Goal: Check status: Check status

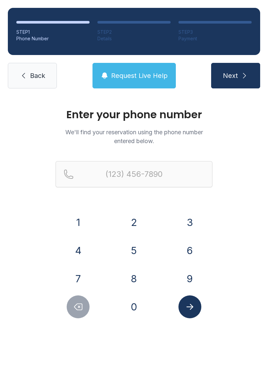
click at [74, 251] on button "4" at bounding box center [78, 250] width 23 height 23
click at [131, 298] on button "0" at bounding box center [134, 306] width 23 height 23
click at [187, 308] on icon "Submit lookup form" at bounding box center [190, 307] width 10 height 10
click at [248, 232] on div "Enter your phone number We'll find your reservation using the phone number ente…" at bounding box center [134, 220] width 268 height 248
click at [74, 304] on icon "Delete number" at bounding box center [78, 307] width 10 height 10
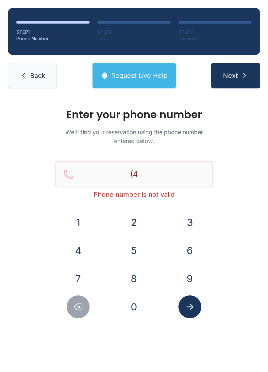
click at [77, 248] on button "4" at bounding box center [78, 250] width 23 height 23
click at [77, 305] on icon "Delete number" at bounding box center [78, 307] width 10 height 10
click at [72, 277] on button "7" at bounding box center [78, 278] width 23 height 23
click at [128, 307] on button "0" at bounding box center [134, 306] width 23 height 23
click at [187, 218] on button "3" at bounding box center [190, 222] width 23 height 23
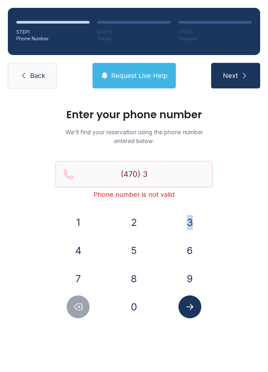
click at [80, 248] on button "4" at bounding box center [78, 250] width 23 height 23
click at [74, 306] on icon "Delete number" at bounding box center [78, 307] width 10 height 10
click at [191, 218] on button "3" at bounding box center [190, 222] width 23 height 23
click at [68, 245] on button "4" at bounding box center [78, 250] width 23 height 23
click at [131, 278] on button "8" at bounding box center [134, 278] width 23 height 23
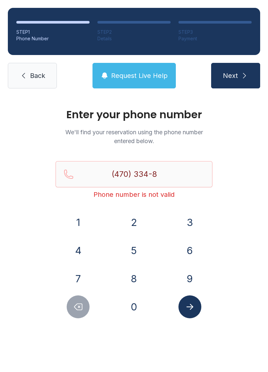
click at [194, 272] on button "9" at bounding box center [190, 278] width 23 height 23
click at [80, 276] on button "7" at bounding box center [78, 278] width 23 height 23
click at [134, 249] on button "5" at bounding box center [134, 250] width 23 height 23
type input "[PHONE_NUMBER]"
click at [195, 309] on button "Submit lookup form" at bounding box center [190, 306] width 23 height 23
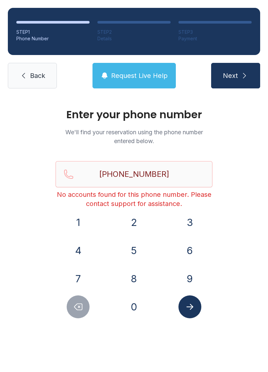
click at [125, 76] on span "Request Live Help" at bounding box center [139, 75] width 57 height 9
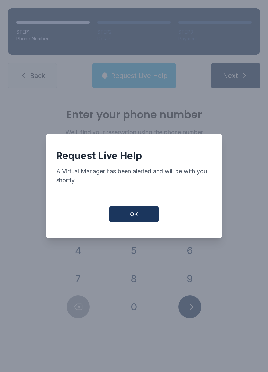
click at [128, 214] on button "OK" at bounding box center [134, 214] width 49 height 16
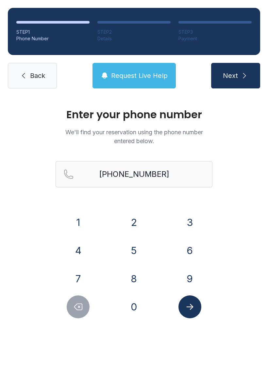
click at [189, 308] on icon "Submit lookup form" at bounding box center [190, 307] width 10 height 10
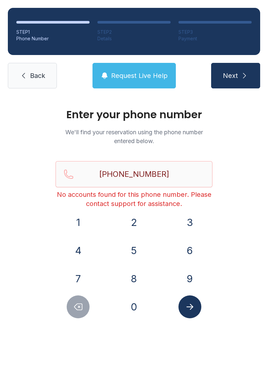
click at [118, 73] on span "Request Live Help" at bounding box center [139, 75] width 57 height 9
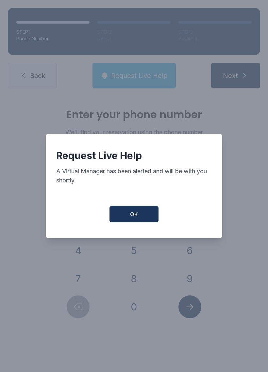
click at [129, 218] on button "OK" at bounding box center [134, 214] width 49 height 16
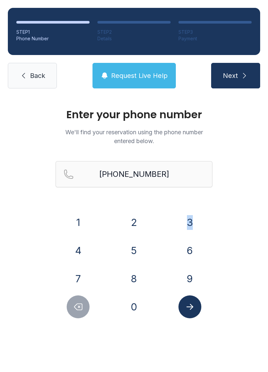
click at [250, 327] on div "Enter your phone number We'll find your reservation using the phone number ente…" at bounding box center [134, 220] width 268 height 248
